Goal: Task Accomplishment & Management: Manage account settings

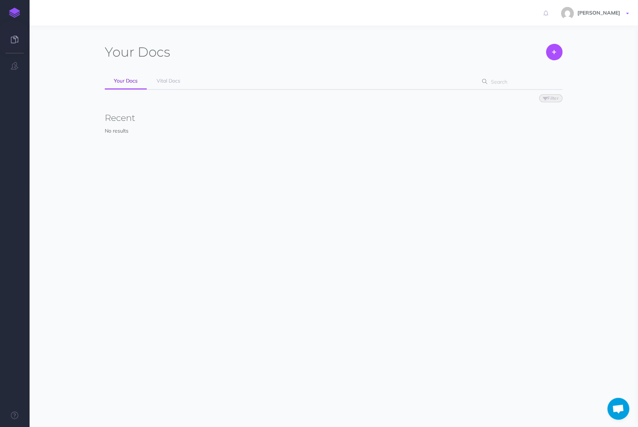
click at [612, 18] on link "[PERSON_NAME]" at bounding box center [596, 13] width 84 height 26
click at [17, 66] on icon "button" at bounding box center [14, 65] width 7 height 7
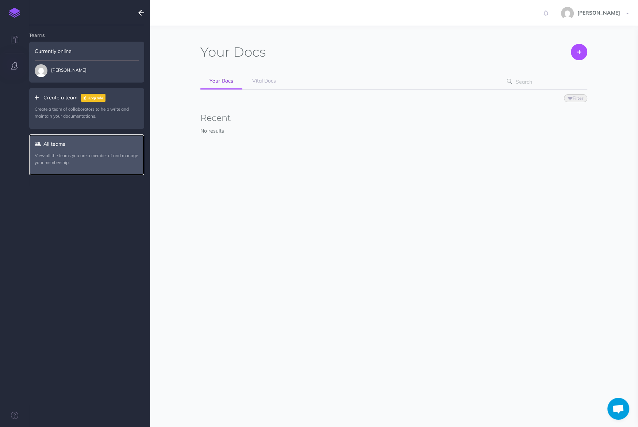
click at [72, 161] on p "View all the teams you are a member of and manage your membership." at bounding box center [87, 159] width 104 height 14
click at [58, 158] on p "View all the teams you are a member of and manage your membership." at bounding box center [87, 159] width 104 height 14
click at [54, 149] on link "All teams View all the teams you are a member of and manage your membership." at bounding box center [86, 154] width 115 height 41
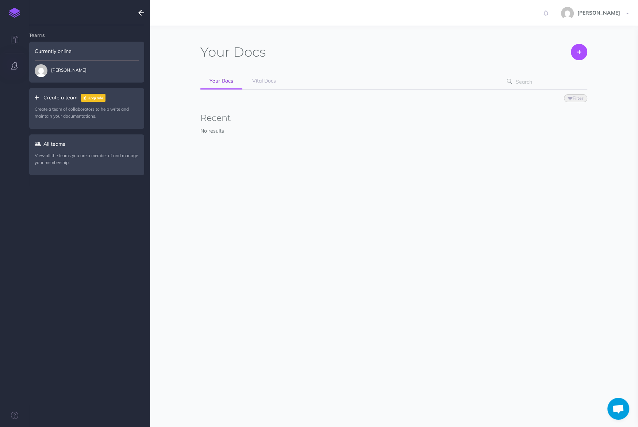
click at [64, 57] on div "Currently online" at bounding box center [86, 51] width 115 height 19
click at [16, 10] on img at bounding box center [14, 13] width 11 height 10
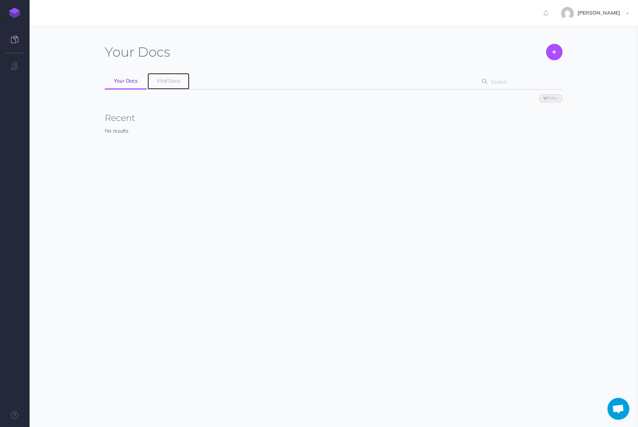
click at [171, 81] on span "Vital Docs" at bounding box center [169, 80] width 24 height 7
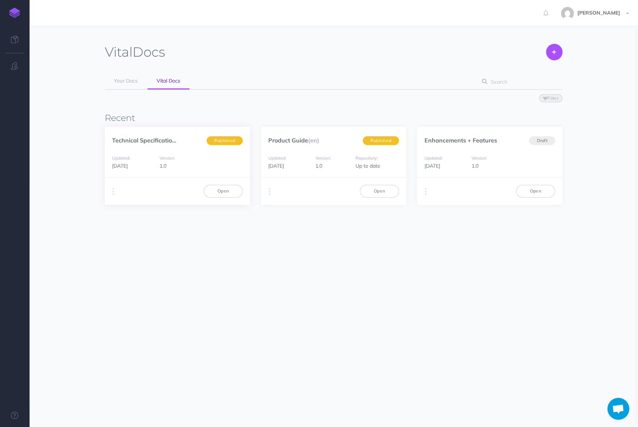
click at [107, 195] on div "Duplicate Export PDF Beta Markdown Beta Advanced Archive Open" at bounding box center [177, 190] width 145 height 27
click at [112, 194] on button "button" at bounding box center [113, 191] width 7 height 11
click at [302, 281] on section "Vital Docs Create Your Docs Vital Docs Filter Status Published Drafts Recent Te…" at bounding box center [333, 175] width 609 height 298
click at [612, 12] on span "[PERSON_NAME]" at bounding box center [599, 12] width 50 height 7
click at [569, 39] on link "Account Settings" at bounding box center [584, 41] width 91 height 13
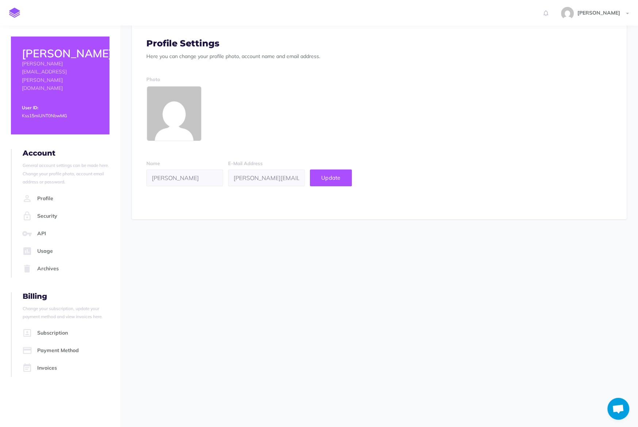
scroll to position [15, 0]
click at [49, 242] on link "Usage" at bounding box center [64, 251] width 89 height 18
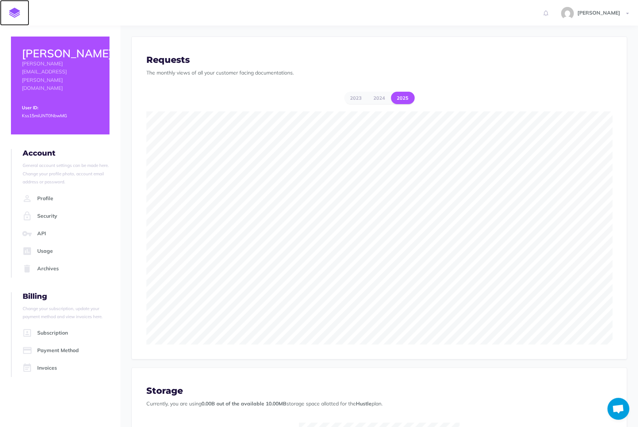
click at [18, 11] on img at bounding box center [14, 13] width 11 height 10
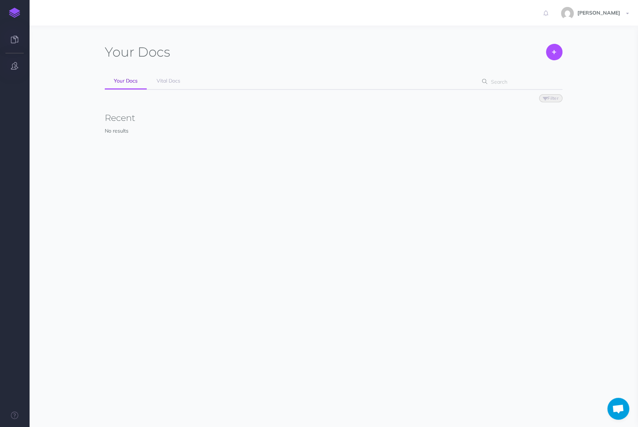
click at [20, 68] on button "button" at bounding box center [14, 66] width 29 height 22
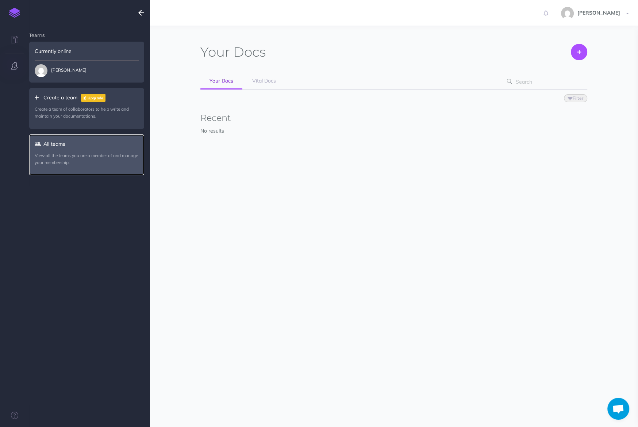
click at [73, 161] on p "View all the teams you are a member of and manage your membership." at bounding box center [87, 159] width 104 height 14
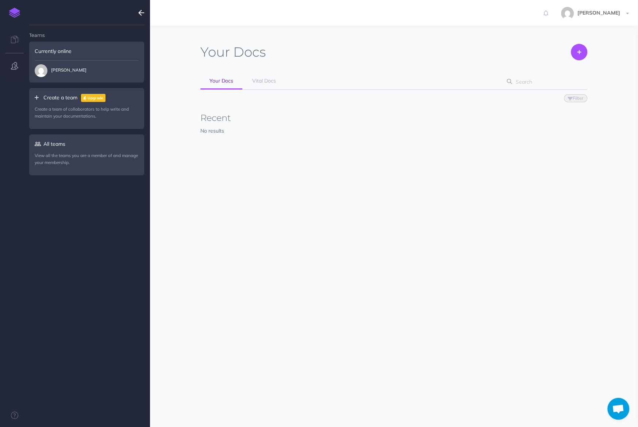
click at [257, 92] on span "Filter Status Published Drafts" at bounding box center [393, 98] width 387 height 16
click at [258, 80] on span "Vital Docs" at bounding box center [264, 80] width 24 height 7
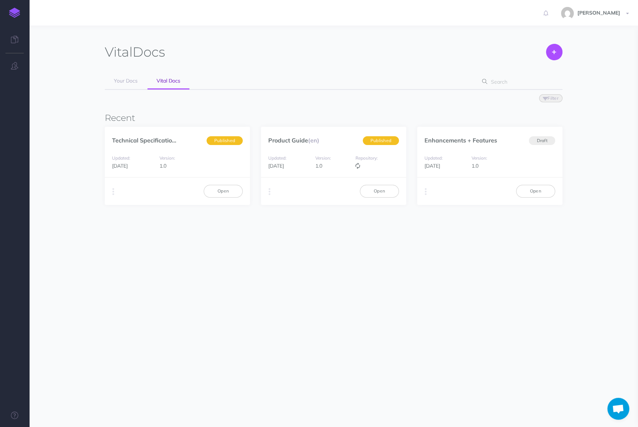
click at [361, 116] on h3 "Recent" at bounding box center [333, 117] width 457 height 9
click at [127, 86] on link "Your Docs" at bounding box center [126, 81] width 42 height 16
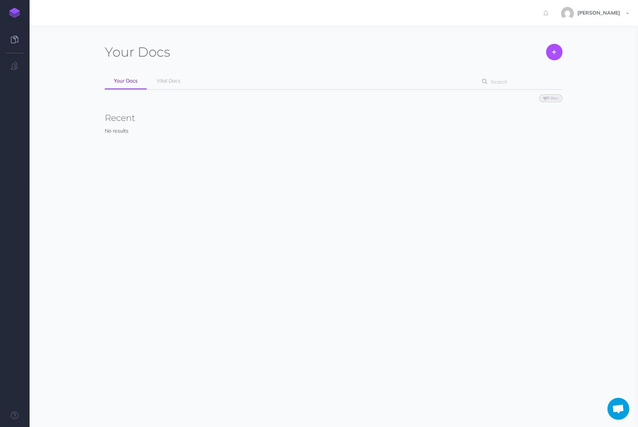
click at [16, 36] on icon at bounding box center [14, 39] width 7 height 7
click at [19, 69] on button "button" at bounding box center [14, 66] width 29 height 22
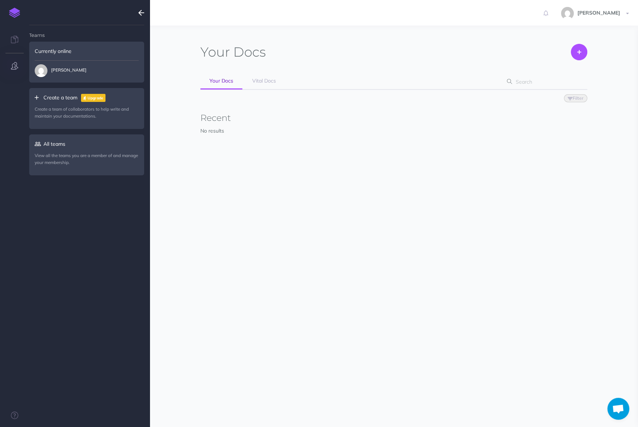
click at [69, 58] on div "Currently online" at bounding box center [86, 51] width 115 height 19
click at [70, 67] on span "[PERSON_NAME]" at bounding box center [61, 70] width 52 height 13
click at [17, 66] on icon "button" at bounding box center [14, 65] width 7 height 7
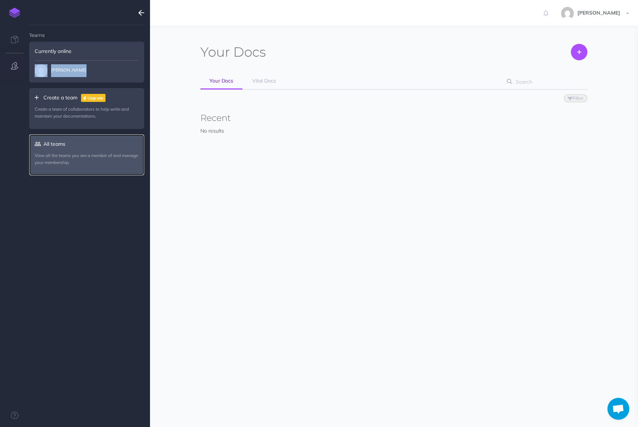
click at [47, 149] on link "All teams View all the teams you are a member of and manage your membership." at bounding box center [86, 154] width 115 height 41
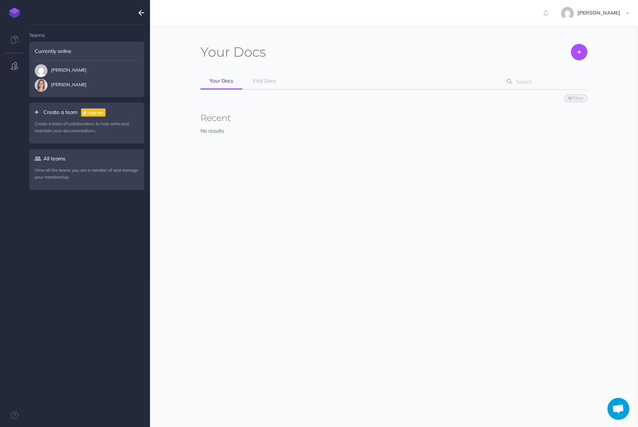
click at [106, 230] on ul "Teams Currently online Sean Thompson Grace Hall Create a team Upgrade Create a …" at bounding box center [86, 229] width 115 height 408
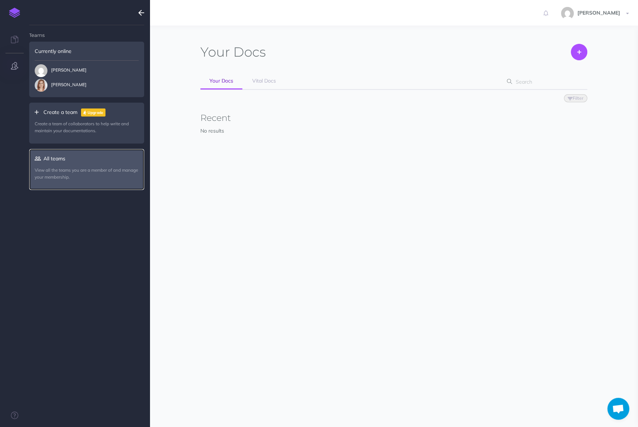
click at [55, 160] on link "All teams View all the teams you are a member of and manage your membership." at bounding box center [86, 169] width 115 height 41
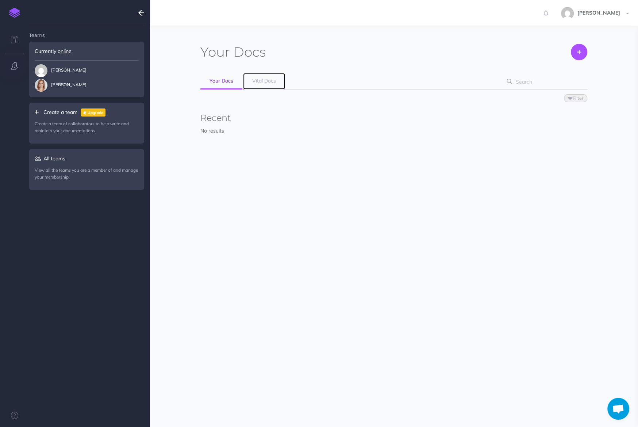
click at [268, 79] on span "Vital Docs" at bounding box center [264, 80] width 24 height 7
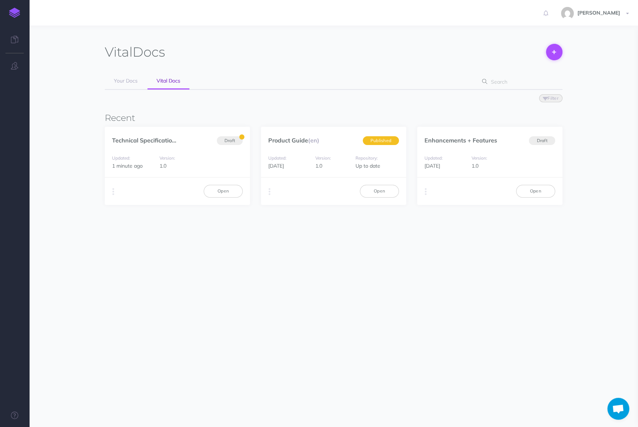
click at [556, 55] on button at bounding box center [554, 52] width 16 height 16
click at [617, 12] on span "[PERSON_NAME]" at bounding box center [599, 12] width 50 height 7
click at [574, 75] on link "Vital" at bounding box center [584, 78] width 91 height 13
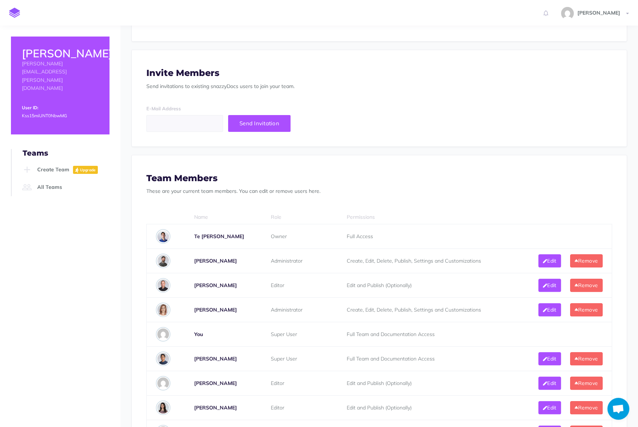
scroll to position [181, 0]
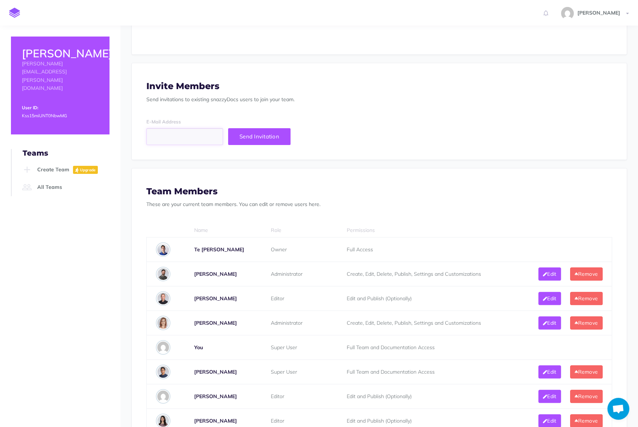
click at [162, 138] on input "email" at bounding box center [184, 136] width 77 height 17
type input "[EMAIL_ADDRESS][DOMAIN_NAME]"
click at [254, 129] on button "Send Invitation" at bounding box center [259, 136] width 62 height 17
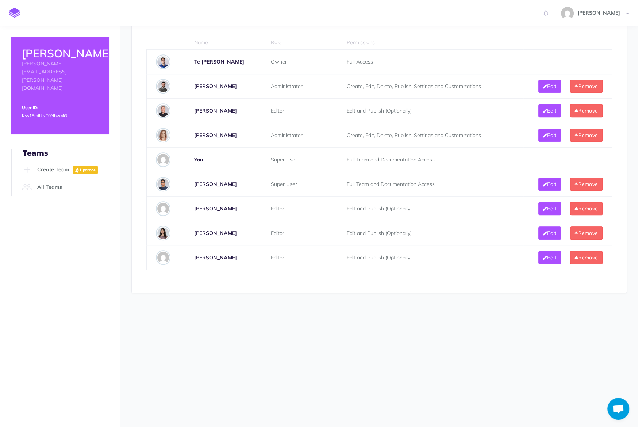
scroll to position [500, 0]
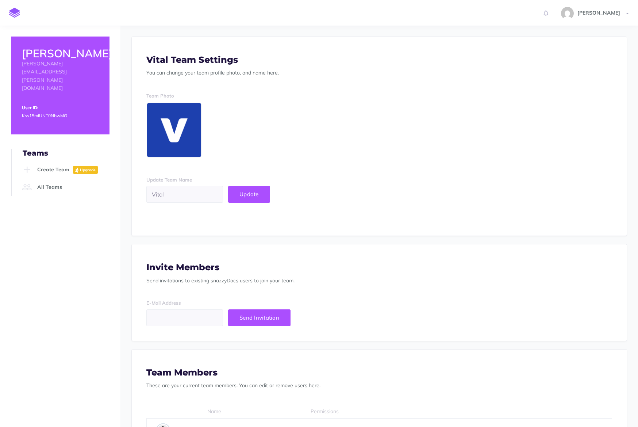
scroll to position [473, 0]
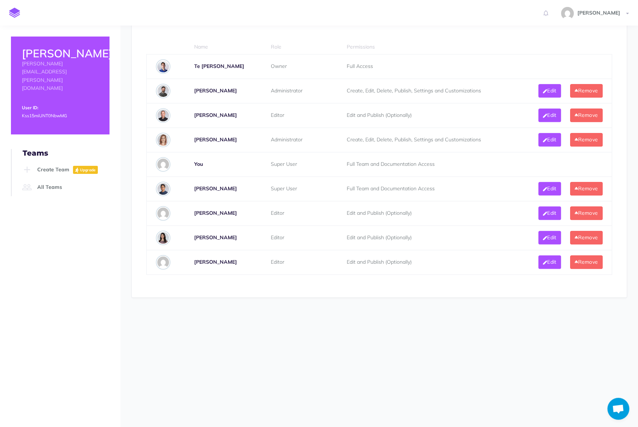
click at [320, 277] on div "Name Role Permissions Te Riu Warren Owner Full Access William O'Neil Administra…" at bounding box center [379, 160] width 495 height 271
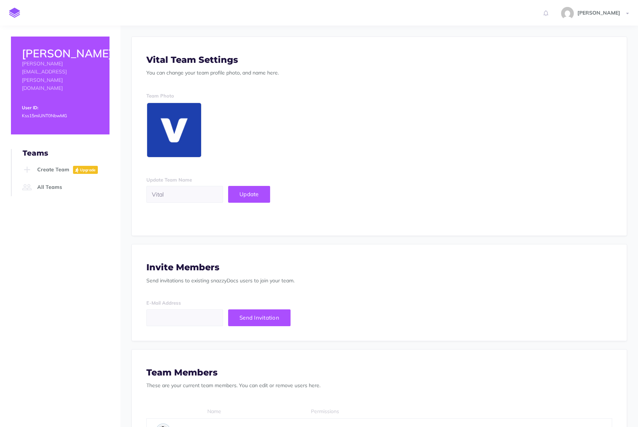
scroll to position [473, 0]
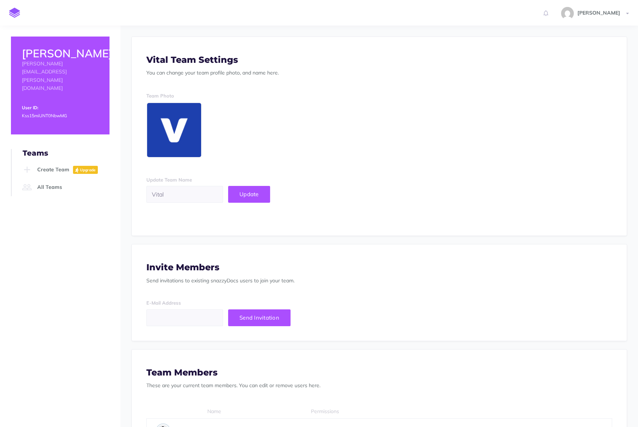
scroll to position [473, 0]
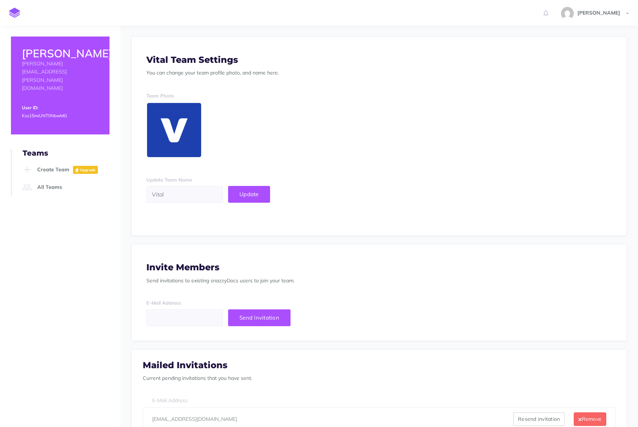
scroll to position [473, 0]
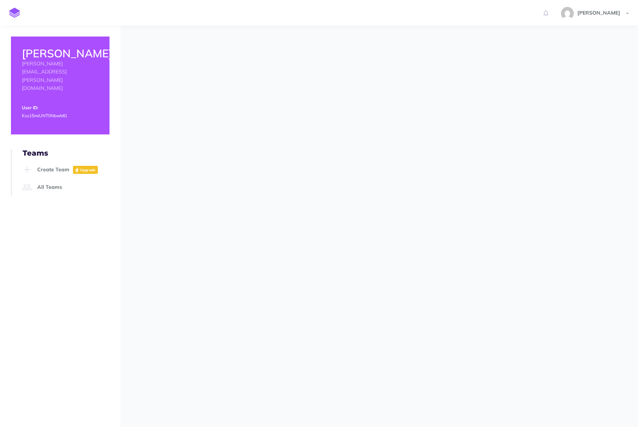
scroll to position [26, 0]
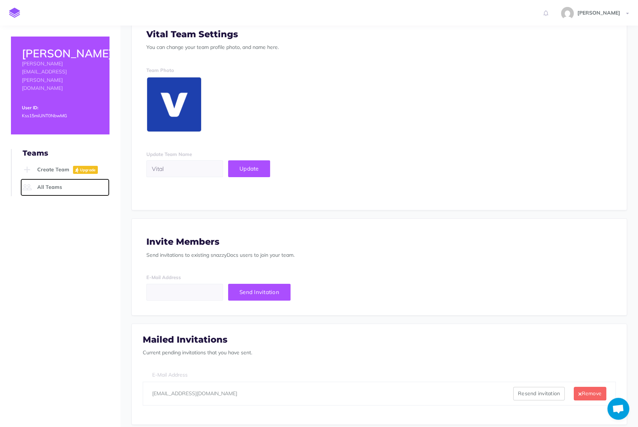
click at [52, 178] on link "All Teams" at bounding box center [64, 187] width 89 height 18
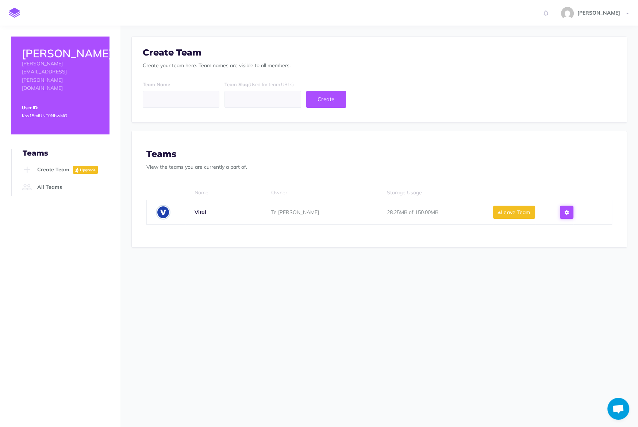
click at [566, 210] on icon at bounding box center [566, 212] width 4 height 5
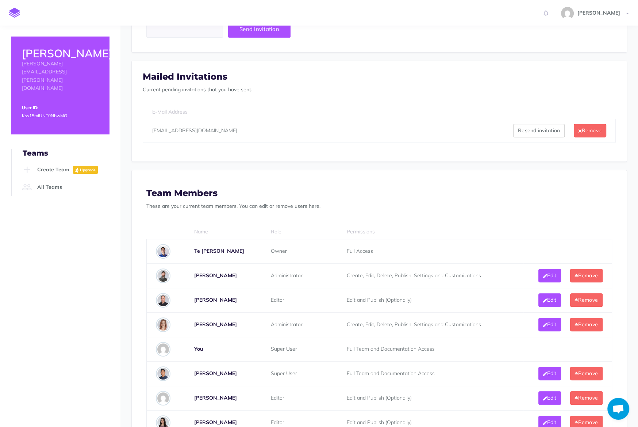
scroll to position [274, 0]
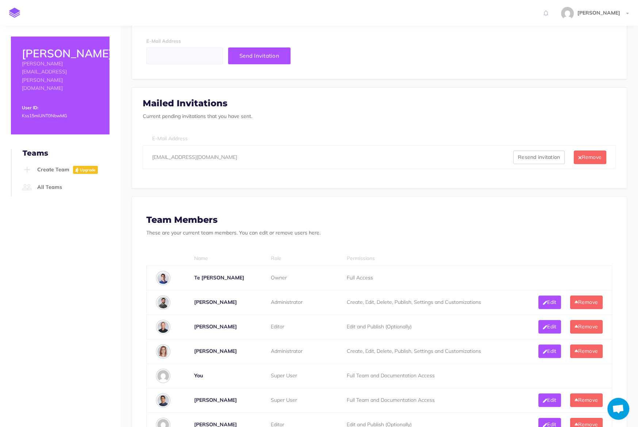
scroll to position [265, 0]
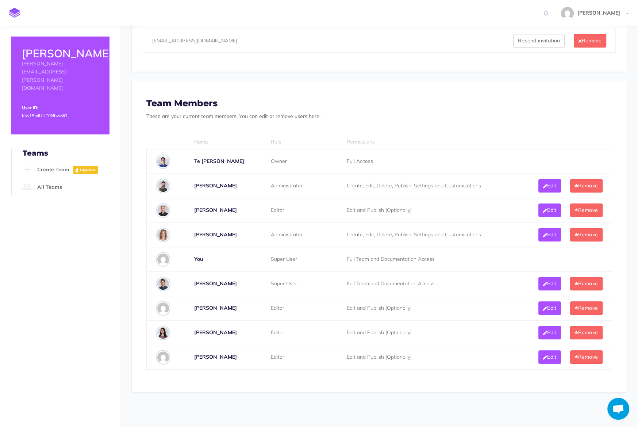
scroll to position [379, 0]
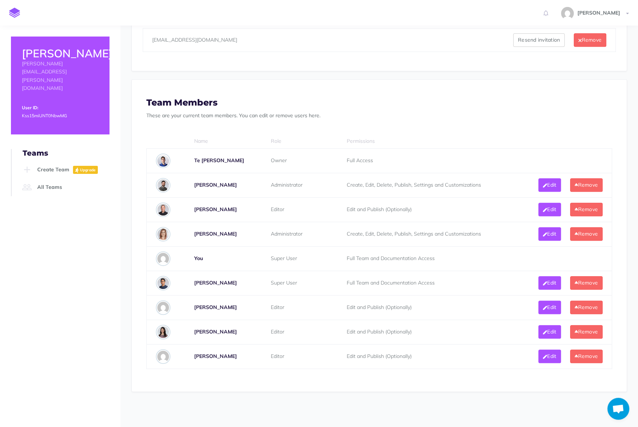
click at [126, 198] on div "Vital Team Settings You can change your team profile photo, and name here. Team…" at bounding box center [378, 29] width 517 height 742
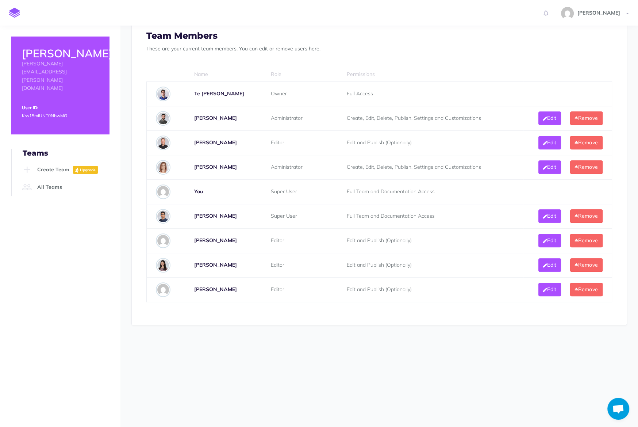
scroll to position [508, 0]
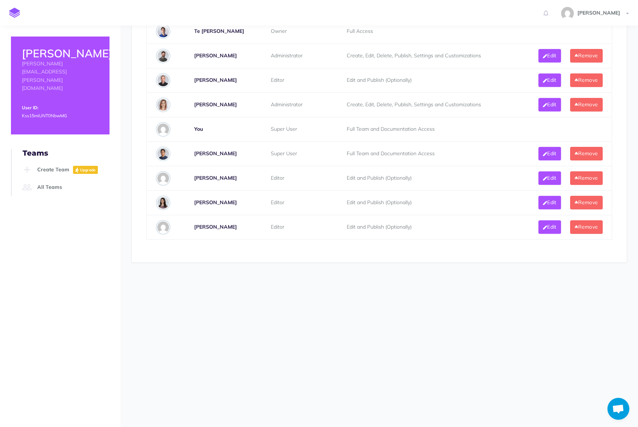
click at [254, 325] on section at bounding box center [378, 313] width 517 height 86
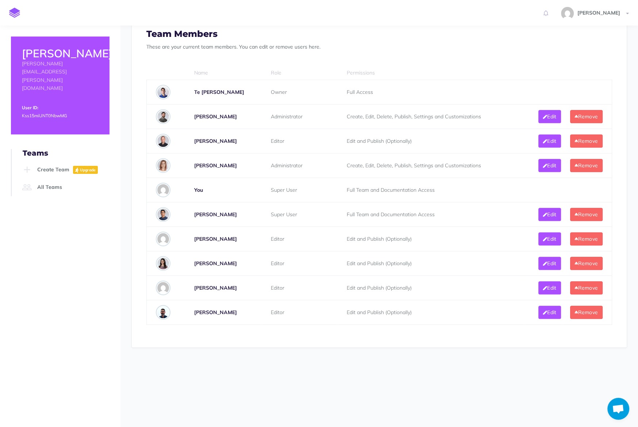
scroll to position [338, 0]
